Goal: Task Accomplishment & Management: Use online tool/utility

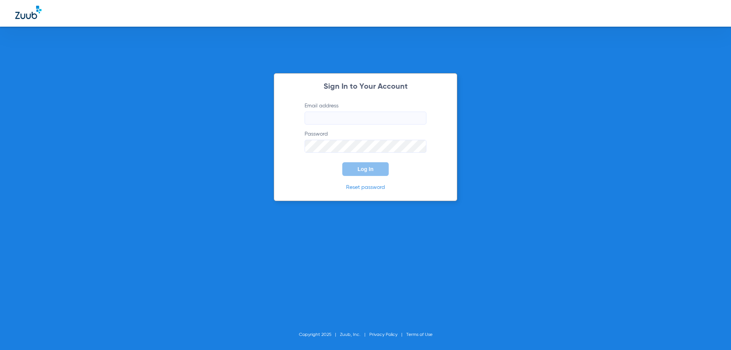
type input "[EMAIL_ADDRESS][DOMAIN_NAME]"
click at [387, 121] on input "[EMAIL_ADDRESS][DOMAIN_NAME]" at bounding box center [365, 117] width 122 height 13
click at [363, 169] on span "Log In" at bounding box center [365, 169] width 16 height 6
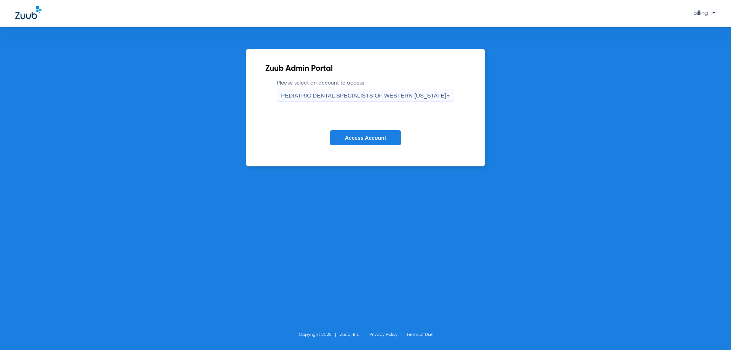
click at [382, 91] on div "PEDIATRIC DENTAL SPECIALISTS OF WESTERN [US_STATE]" at bounding box center [363, 95] width 165 height 13
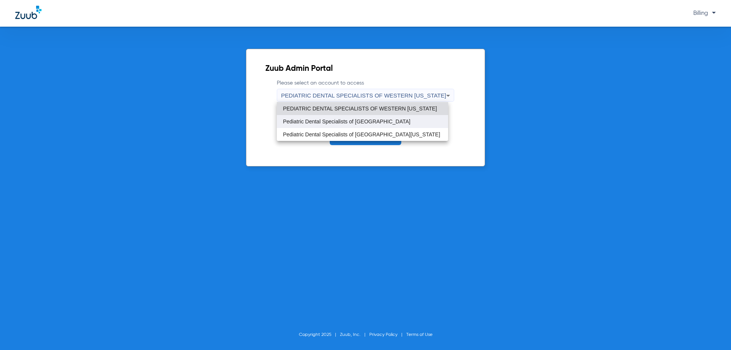
click at [366, 117] on mat-option "Pediatric Dental Specialists of [GEOGRAPHIC_DATA]" at bounding box center [362, 121] width 171 height 13
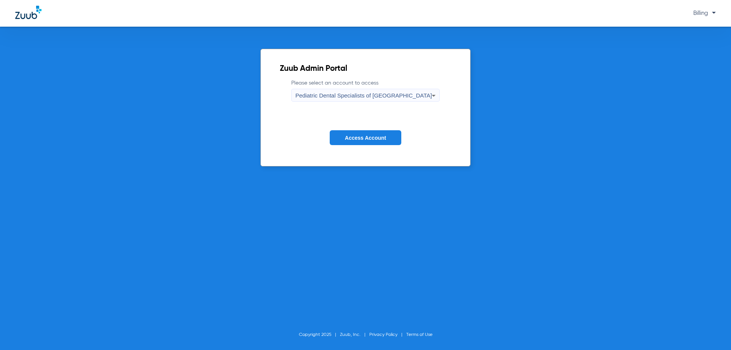
click at [360, 134] on button "Access Account" at bounding box center [366, 137] width 72 height 15
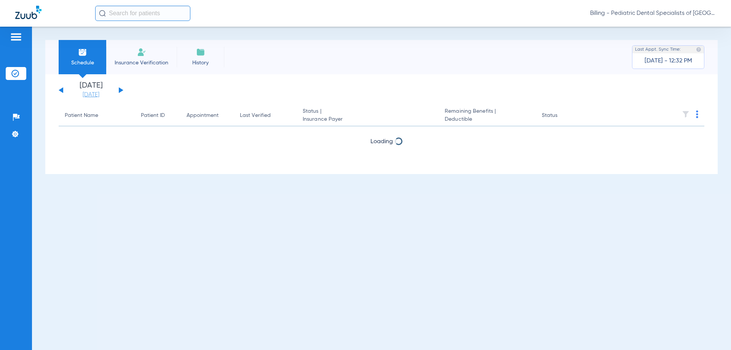
click at [89, 94] on link "[DATE]" at bounding box center [91, 95] width 46 height 8
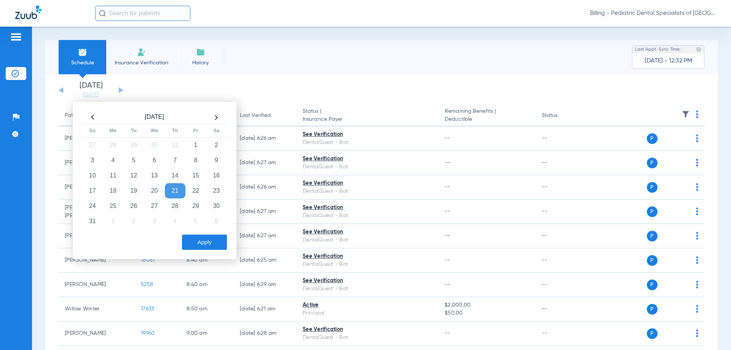
click at [216, 114] on th at bounding box center [216, 117] width 21 height 12
click at [117, 161] on td "8" at bounding box center [113, 160] width 21 height 15
click at [201, 241] on button "Apply" at bounding box center [204, 241] width 45 height 15
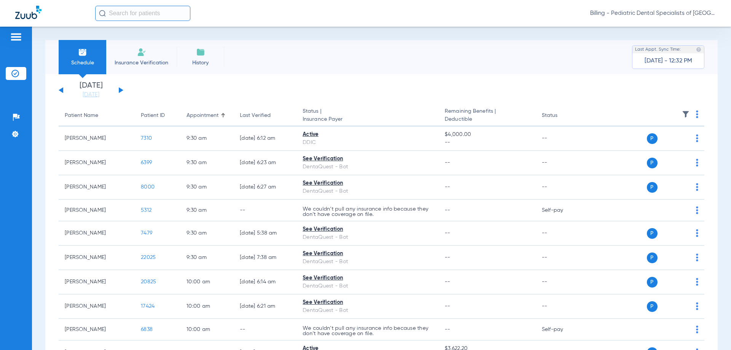
click at [696, 116] on img at bounding box center [697, 114] width 2 height 8
click at [677, 143] on span "Verify All" at bounding box center [662, 144] width 48 height 5
